Goal: Task Accomplishment & Management: Manage account settings

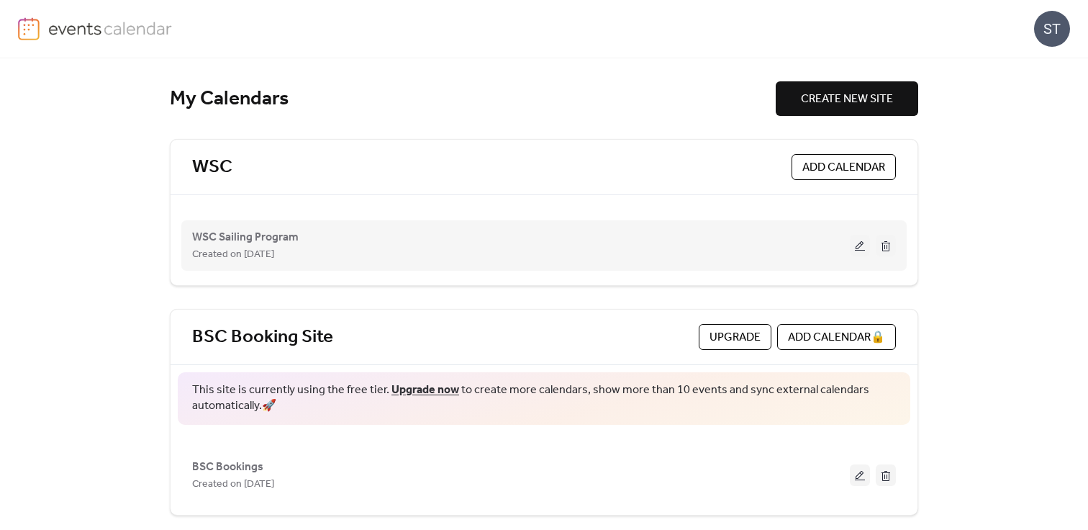
click at [858, 242] on button at bounding box center [860, 246] width 20 height 22
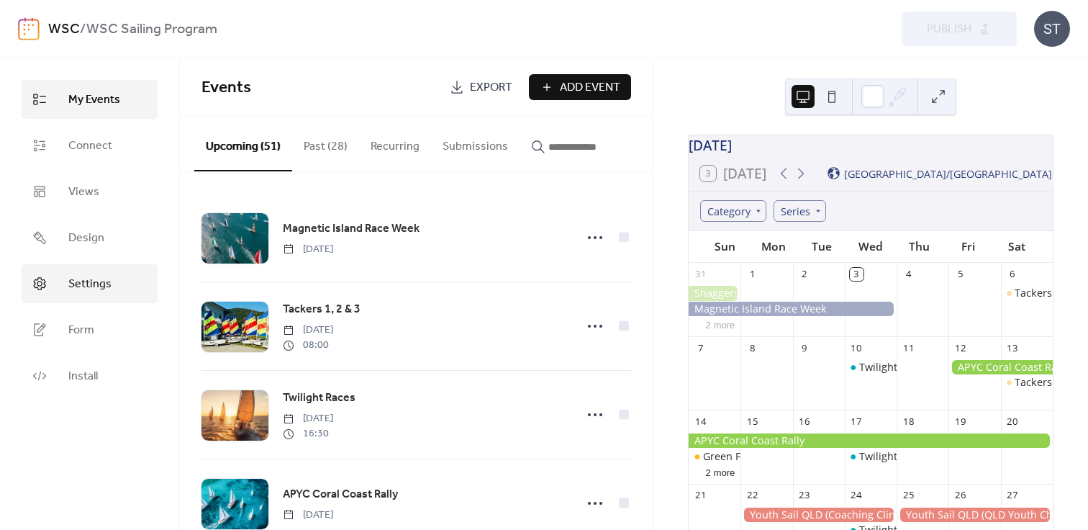
click at [109, 283] on span "Settings" at bounding box center [89, 284] width 43 height 17
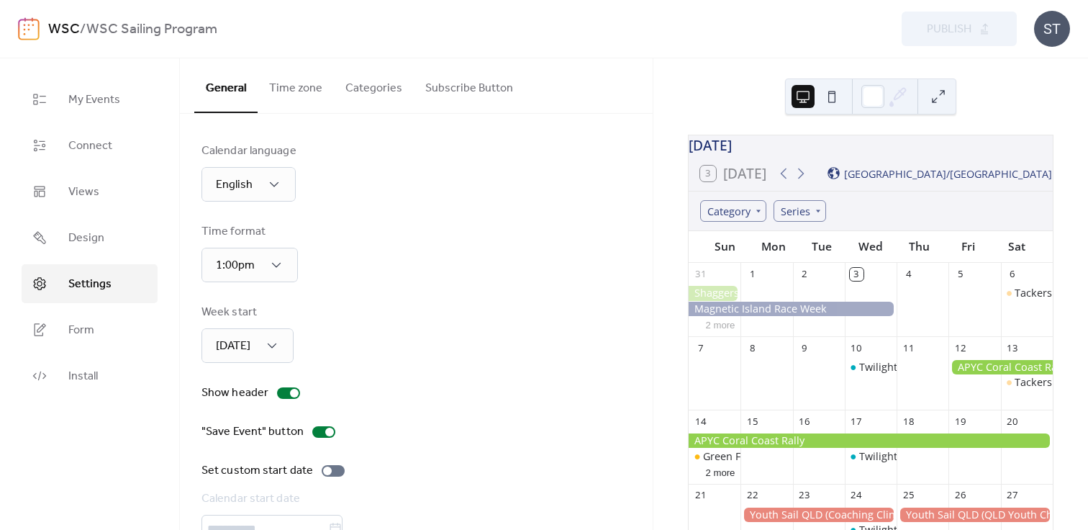
scroll to position [81, 0]
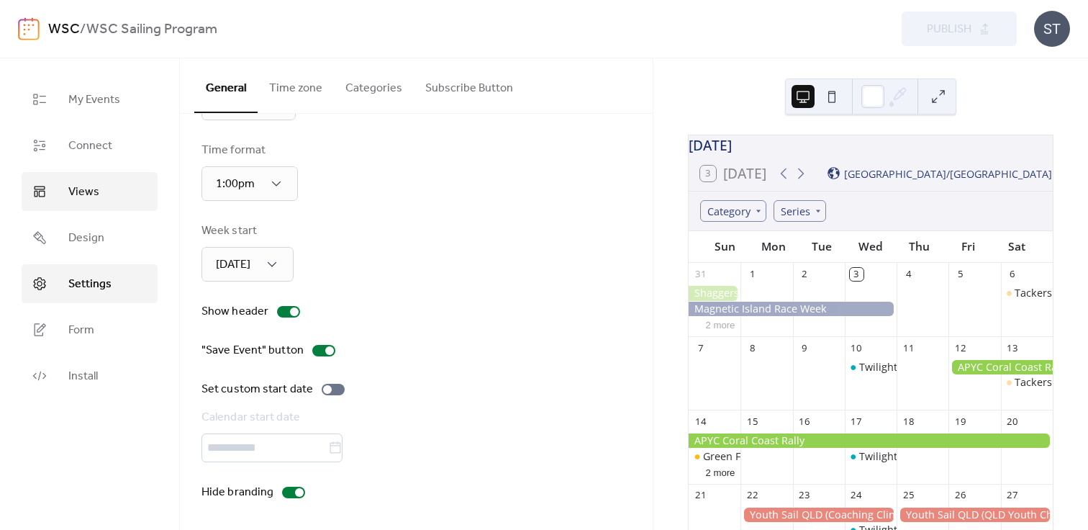
click at [71, 183] on span "Views" at bounding box center [83, 191] width 31 height 17
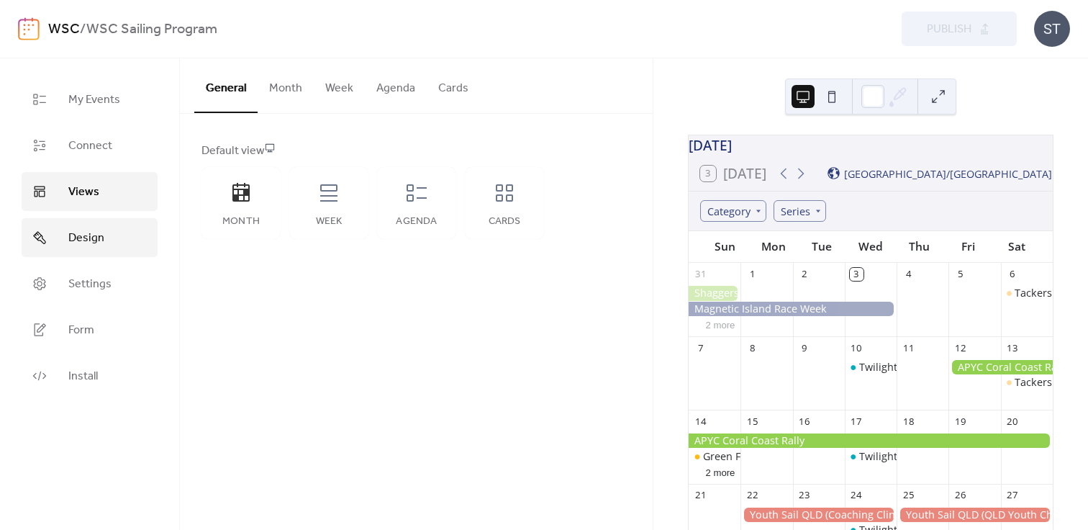
click at [99, 241] on span "Design" at bounding box center [86, 238] width 36 height 17
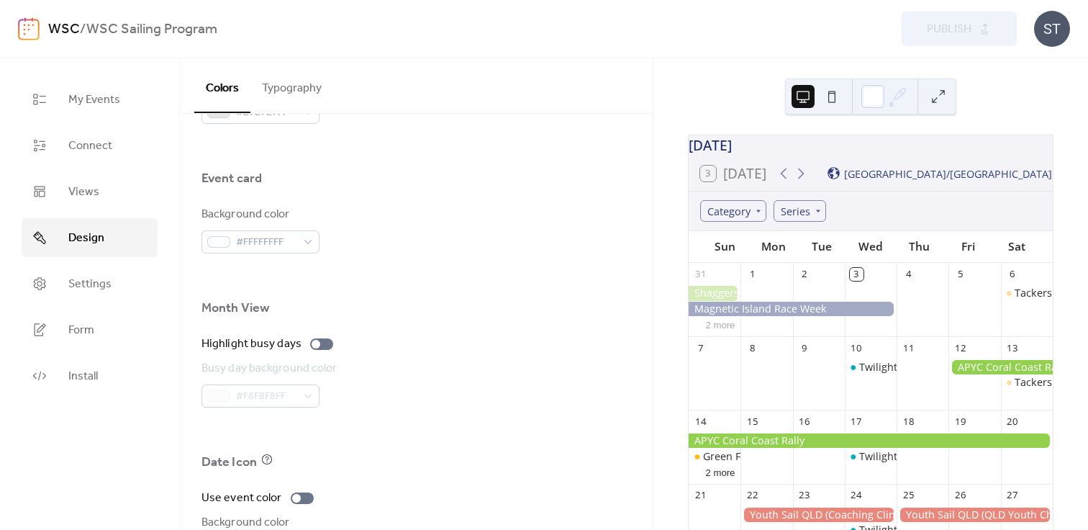
scroll to position [979, 0]
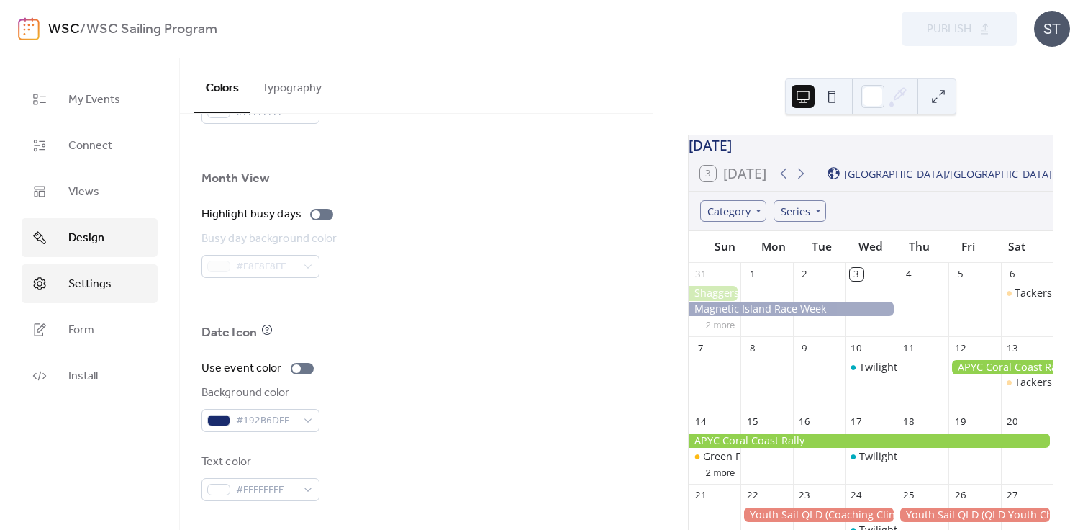
click at [99, 289] on span "Settings" at bounding box center [89, 284] width 43 height 17
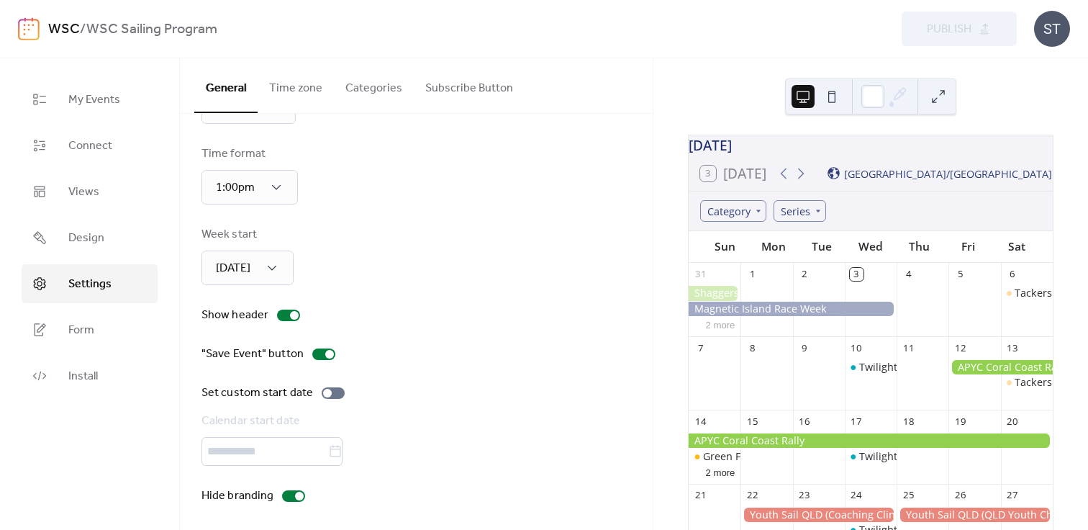
scroll to position [81, 0]
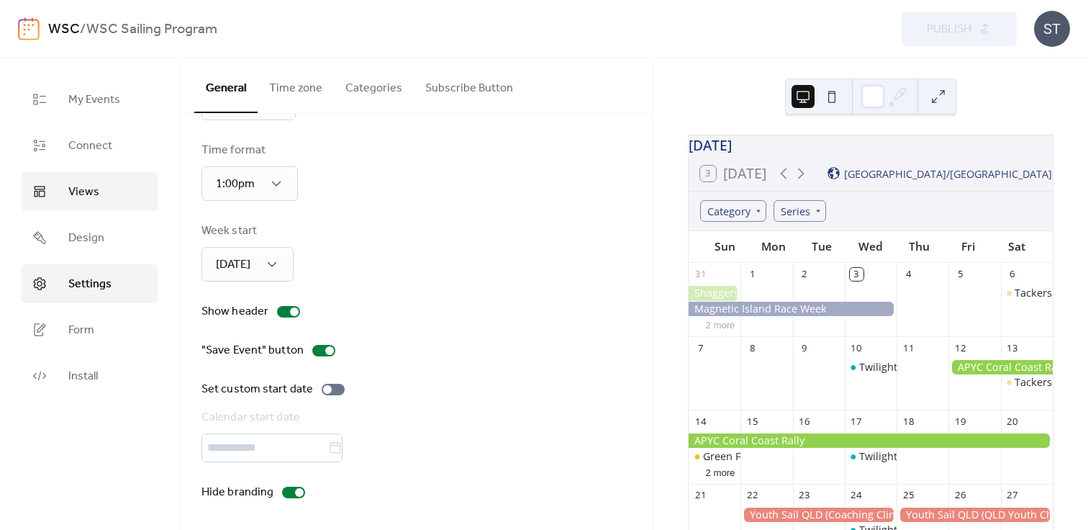
click at [82, 189] on span "Views" at bounding box center [83, 191] width 31 height 17
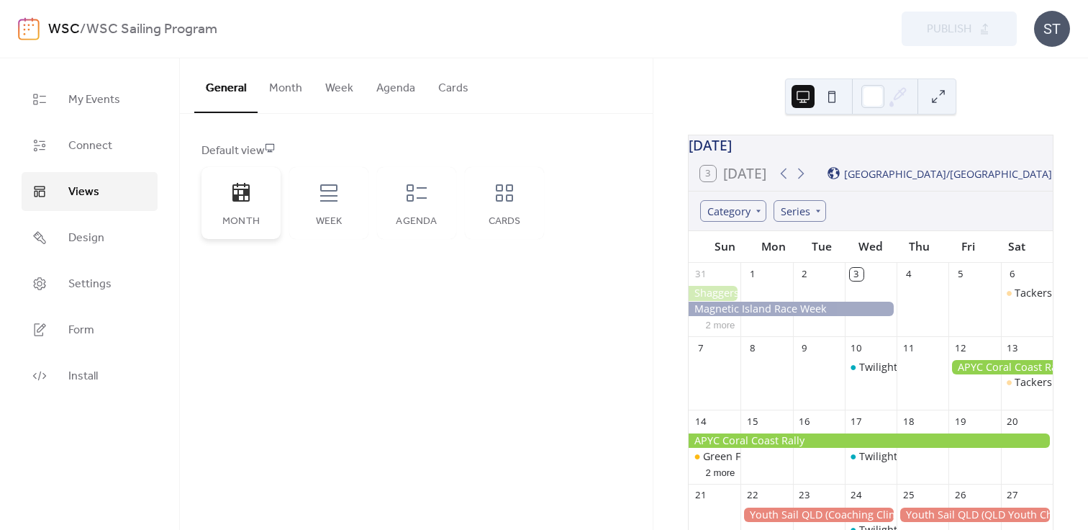
click at [245, 202] on icon at bounding box center [241, 192] width 23 height 23
click at [104, 96] on span "My Events" at bounding box center [94, 99] width 52 height 17
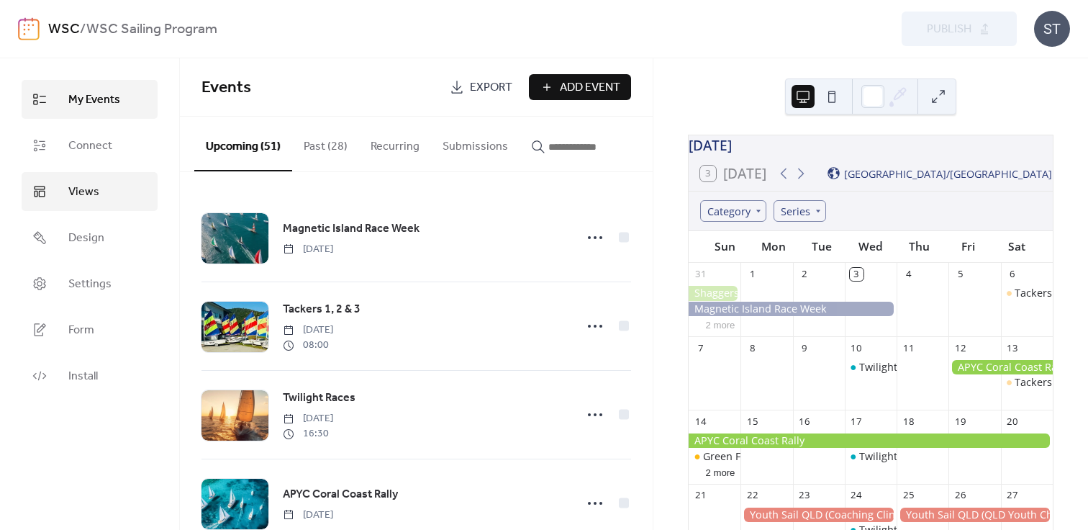
click at [89, 191] on span "Views" at bounding box center [83, 191] width 31 height 17
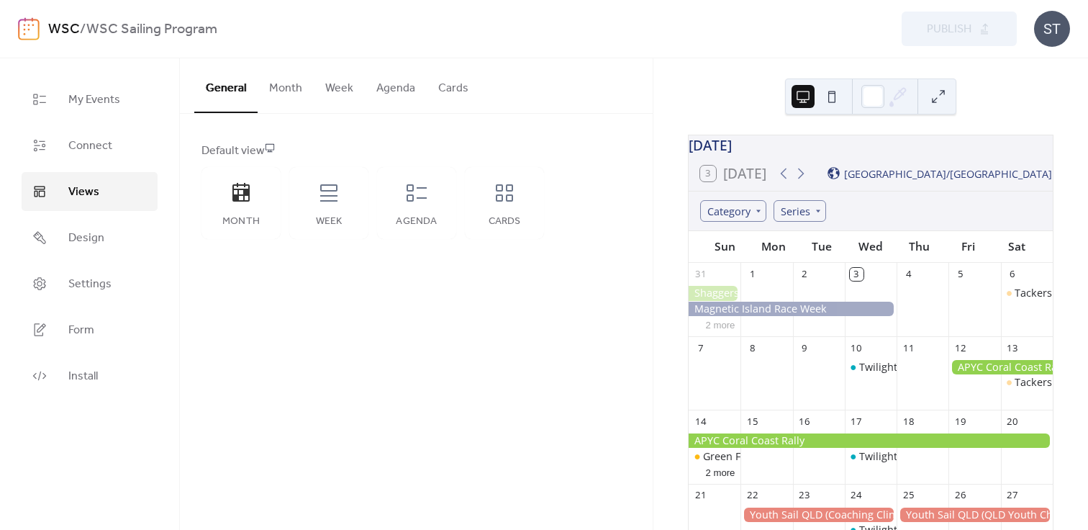
click at [441, 76] on button "Cards" at bounding box center [453, 84] width 53 height 53
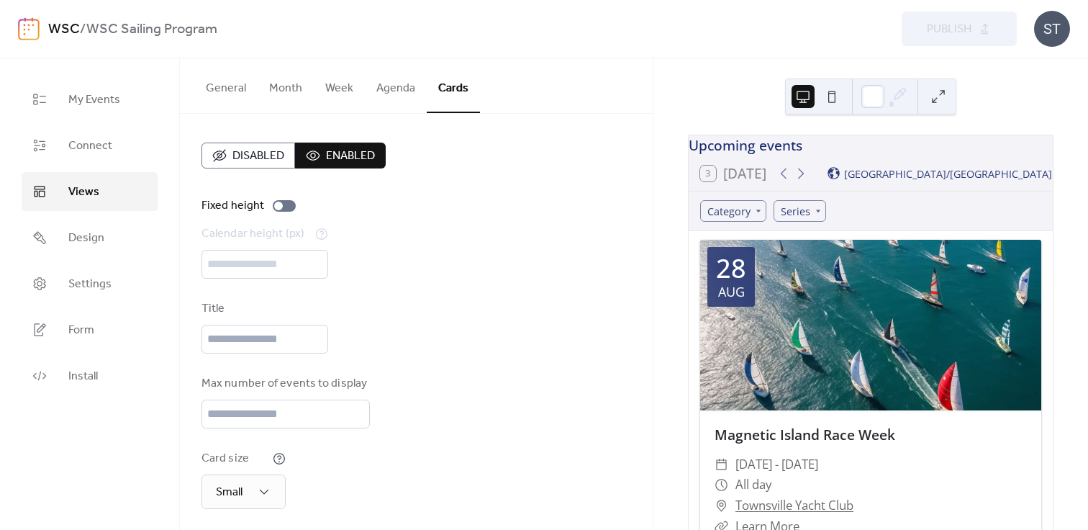
click at [402, 91] on button "Agenda" at bounding box center [396, 84] width 62 height 53
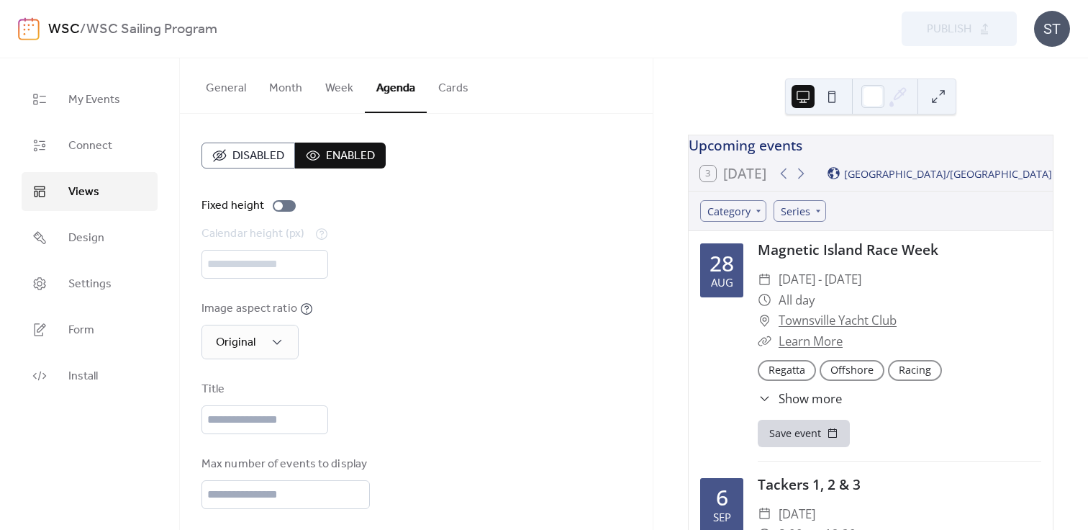
click at [277, 89] on button "Month" at bounding box center [286, 84] width 56 height 53
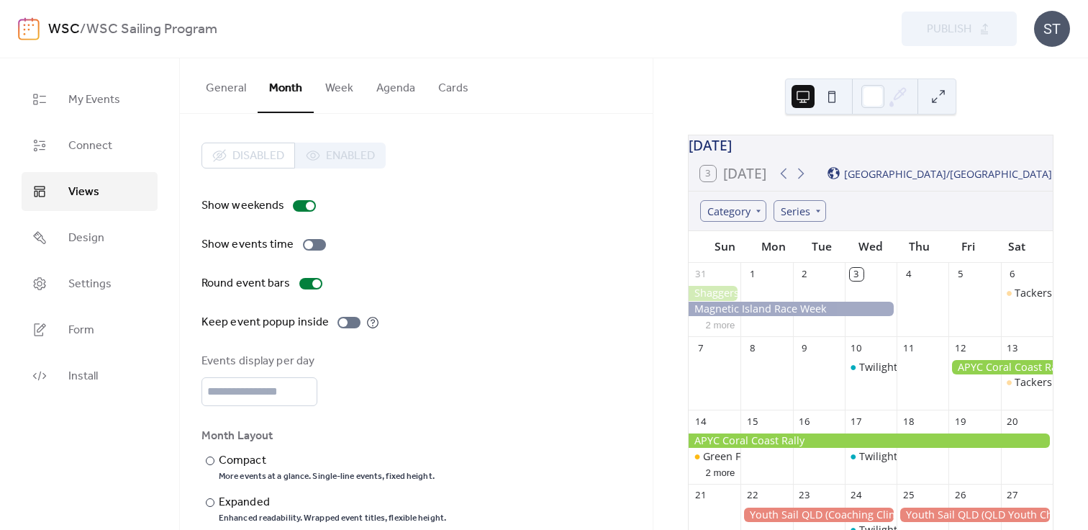
scroll to position [23, 0]
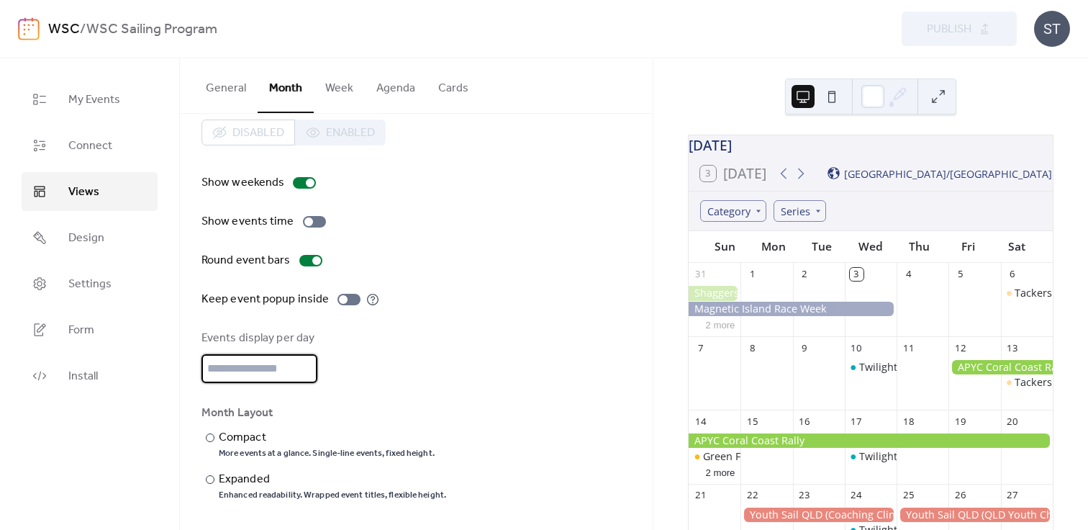
drag, startPoint x: 256, startPoint y: 371, endPoint x: 163, endPoint y: 370, distance: 93.5
click at [163, 370] on div "My Events Connect Views Design Settings Form Install Views General Month Week A…" at bounding box center [544, 293] width 1088 height 471
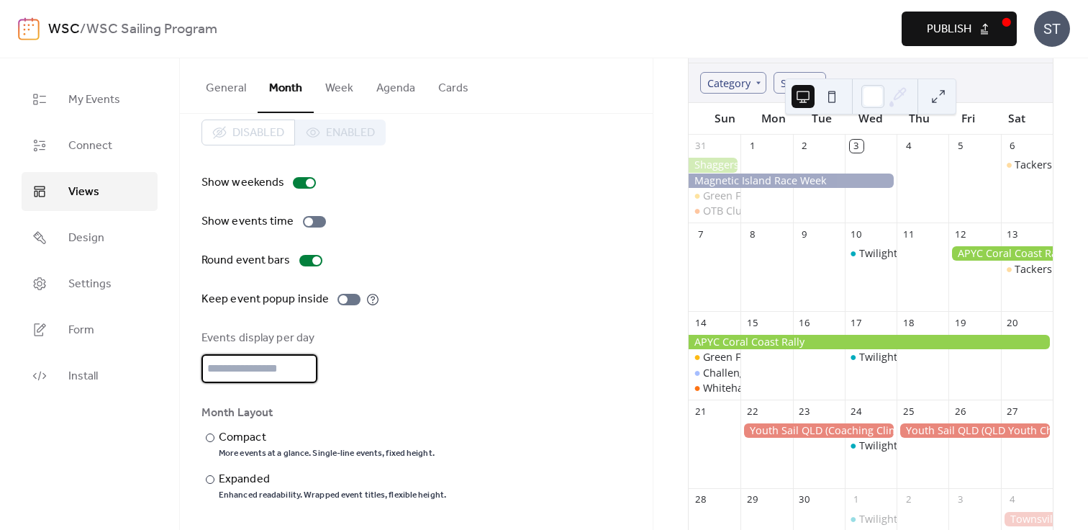
scroll to position [148, 0]
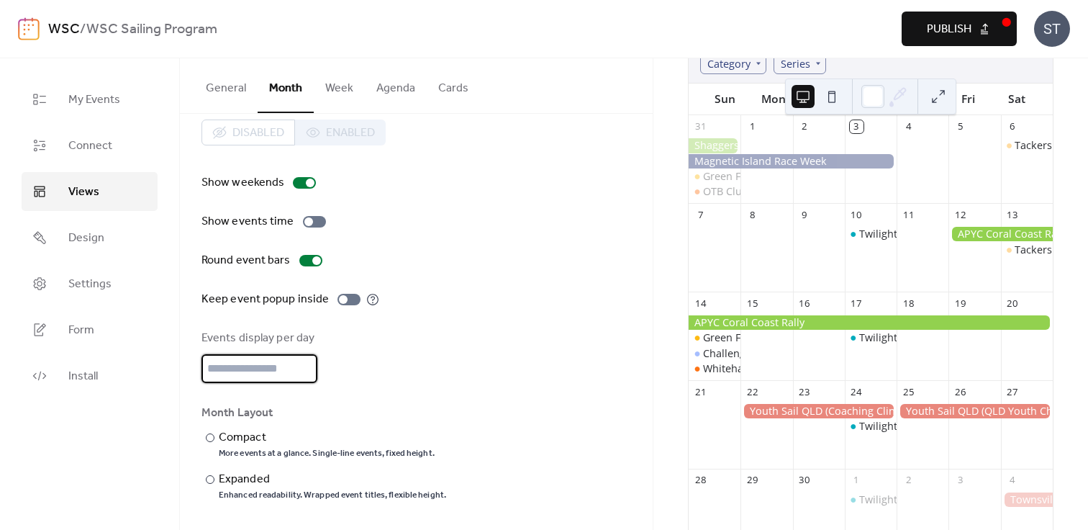
type input "*"
click at [944, 14] on button "Publish" at bounding box center [959, 29] width 115 height 35
